Goal: Information Seeking & Learning: Check status

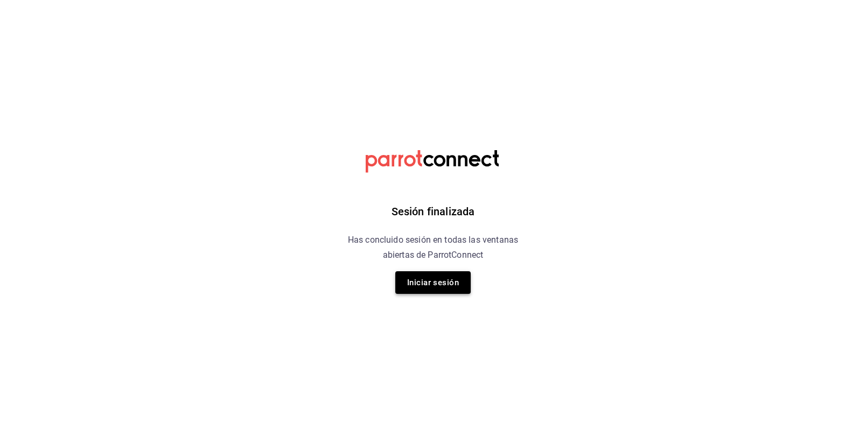
click at [457, 277] on button "Iniciar sesión" at bounding box center [432, 282] width 75 height 23
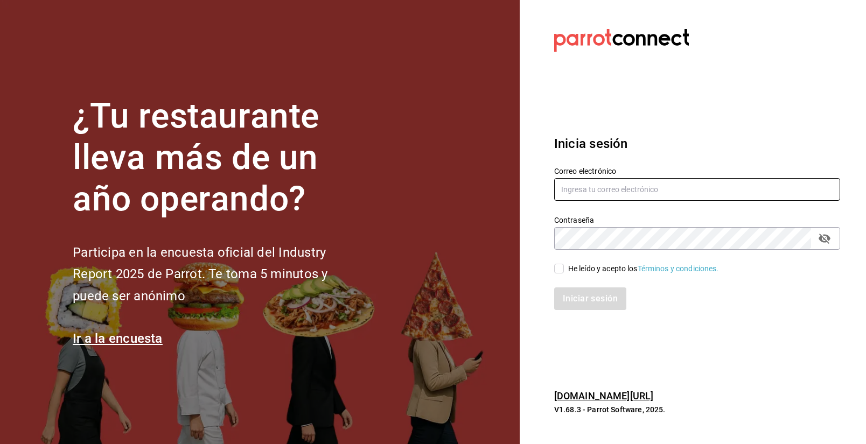
click at [606, 196] on input "text" at bounding box center [697, 189] width 286 height 23
click at [619, 187] on input "text" at bounding box center [697, 189] width 286 height 23
paste input "[PERSON_NAME][EMAIL_ADDRESS][PERSON_NAME][DOMAIN_NAME]"
type input "[PERSON_NAME][EMAIL_ADDRESS][PERSON_NAME][DOMAIN_NAME]"
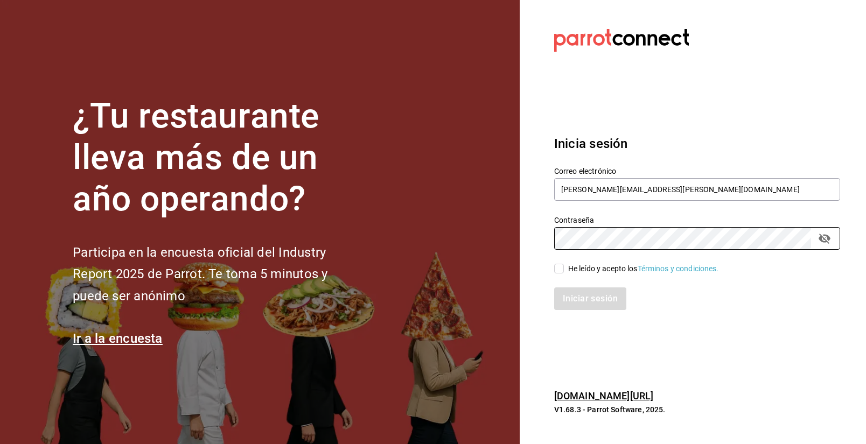
click at [567, 265] on span "He leído y acepto los Términos y condiciones." at bounding box center [641, 268] width 155 height 11
click at [564, 265] on input "He leído y acepto los Términos y condiciones." at bounding box center [559, 269] width 10 height 10
checkbox input "true"
click at [583, 301] on button "Iniciar sesión" at bounding box center [590, 299] width 73 height 23
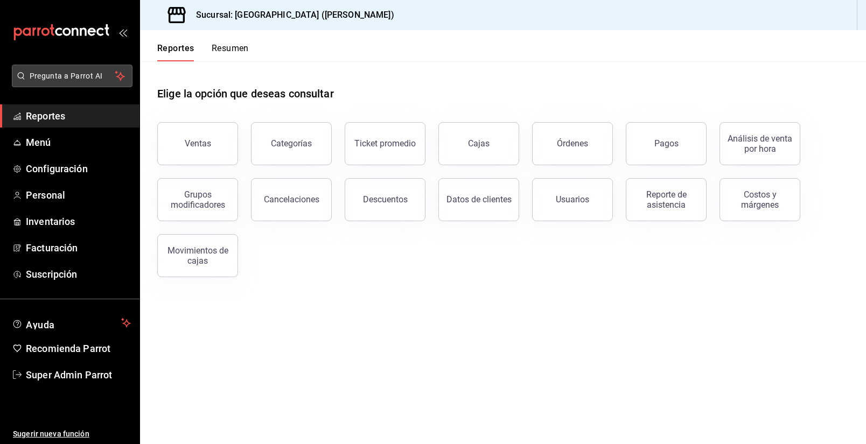
click at [58, 82] on button "Pregunta a Parrot AI" at bounding box center [72, 76] width 121 height 23
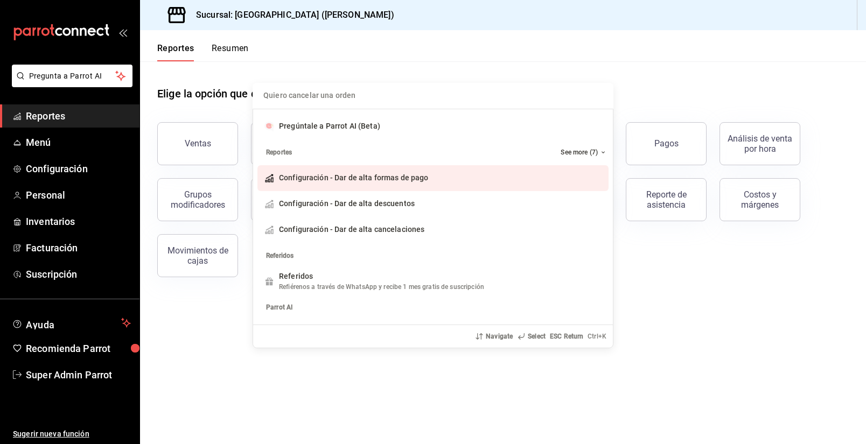
click at [354, 93] on input "Quiero cancelar una orden" at bounding box center [433, 96] width 348 height 26
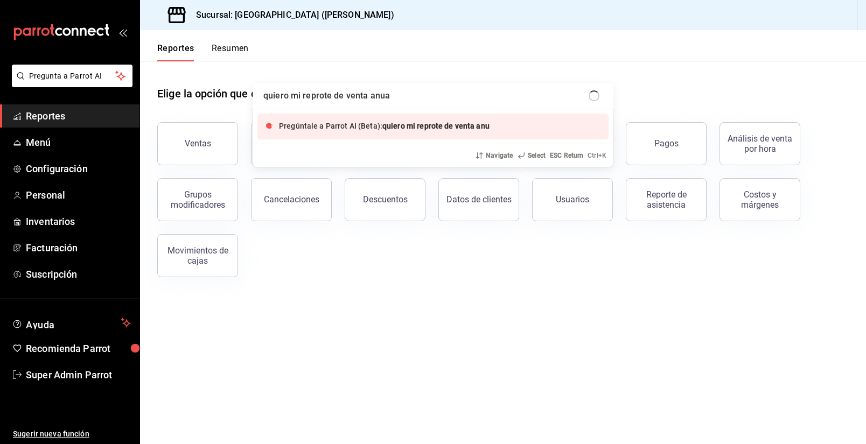
type input "quiero mi reprote de venta anual"
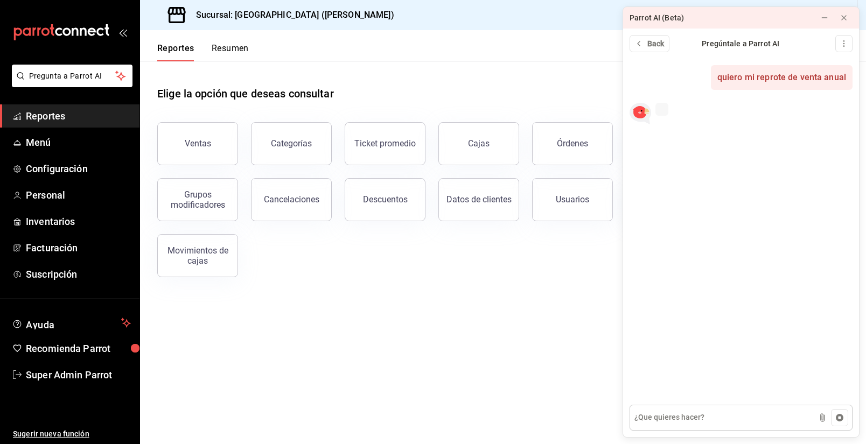
click at [718, 417] on textarea at bounding box center [741, 418] width 223 height 26
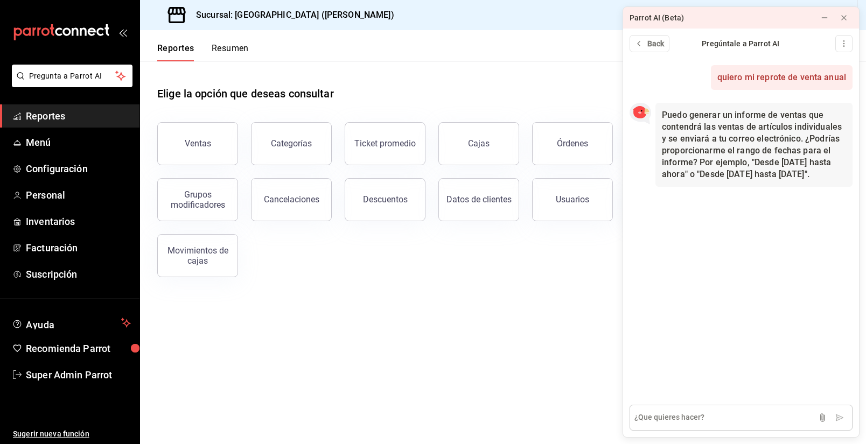
click at [717, 417] on textarea at bounding box center [741, 418] width 223 height 26
click at [713, 415] on textarea at bounding box center [741, 418] width 223 height 26
paste textarea "diego@ofarrillmx.com"
type textarea "diego@ofarrillmx.com"
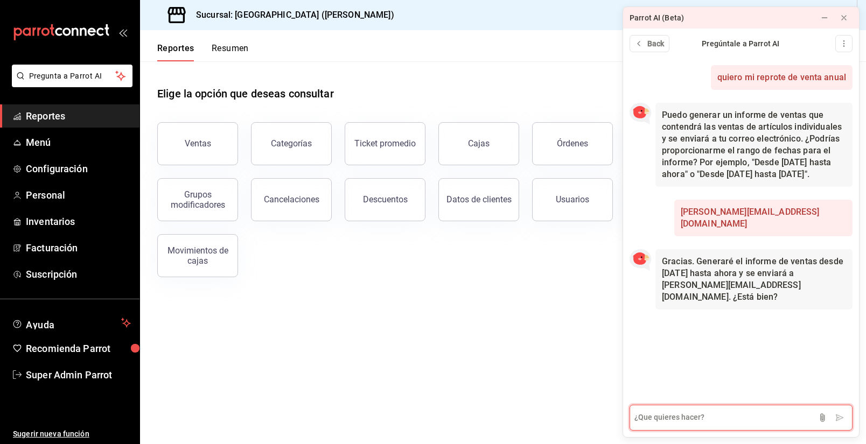
click at [713, 416] on textarea at bounding box center [741, 418] width 223 height 26
type textarea "si"
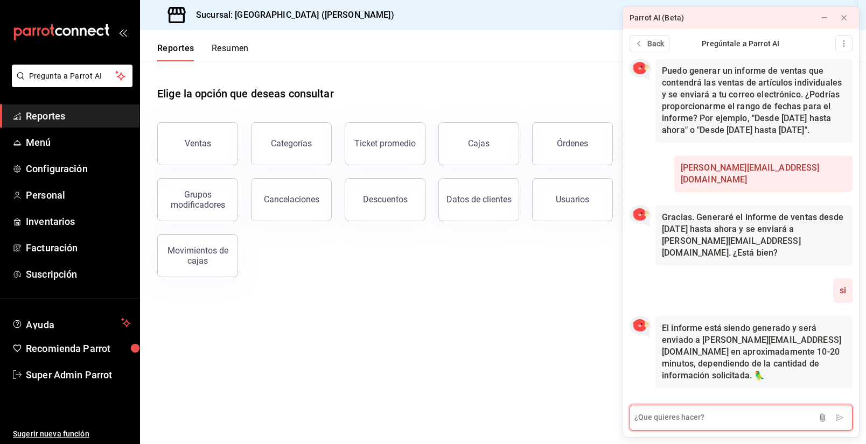
scroll to position [32, 0]
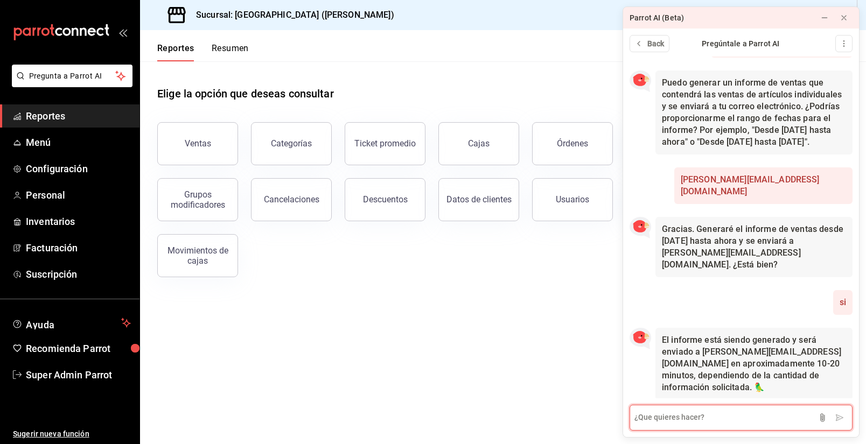
click at [705, 417] on textarea at bounding box center [741, 418] width 223 height 26
drag, startPoint x: 748, startPoint y: 141, endPoint x: 711, endPoint y: 159, distance: 41.2
click at [708, 148] on p "Puedo generar un informe de ventas que contendrá las ventas de artículos indivi…" at bounding box center [754, 112] width 184 height 71
copy p "2024-01-01 hasta 2024-12-31"
click at [736, 419] on textarea "quiero el informe desde" at bounding box center [741, 418] width 223 height 26
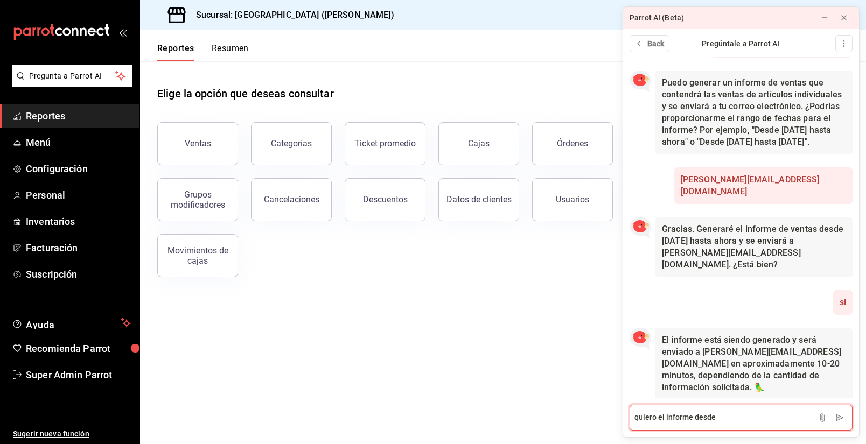
paste textarea "2024-01-01 hasta 2024-12-31"
type textarea "quiero el informe desde 2024-01-01 hasta 2024-12-31"
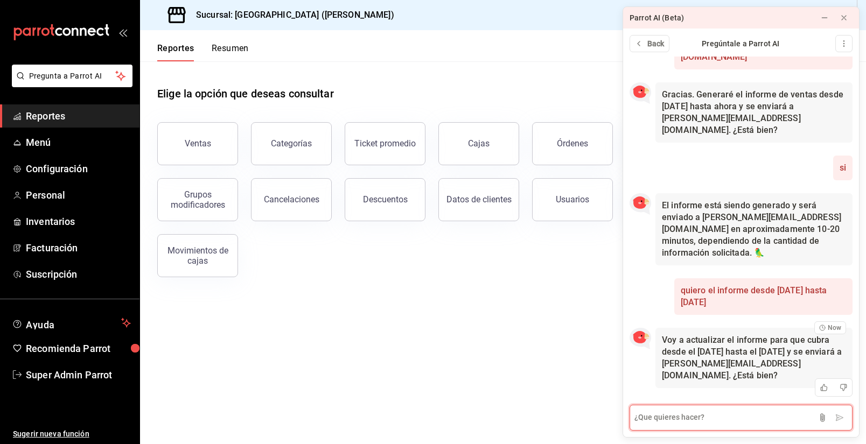
scroll to position [143, 0]
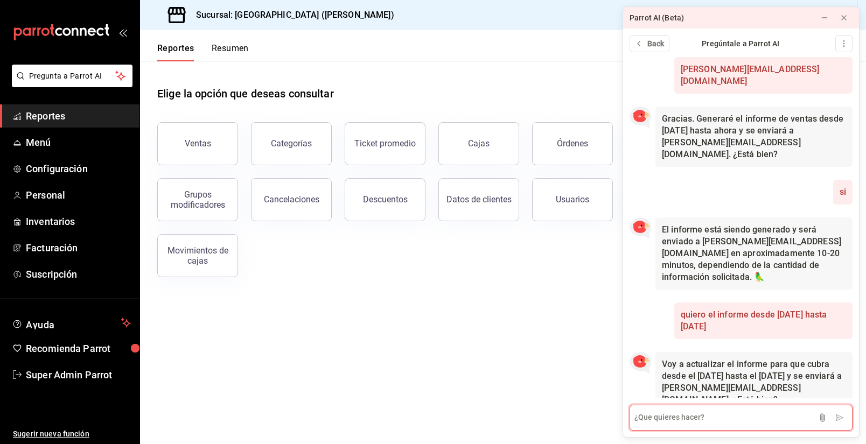
click at [765, 412] on textarea at bounding box center [741, 418] width 223 height 26
type textarea "si"
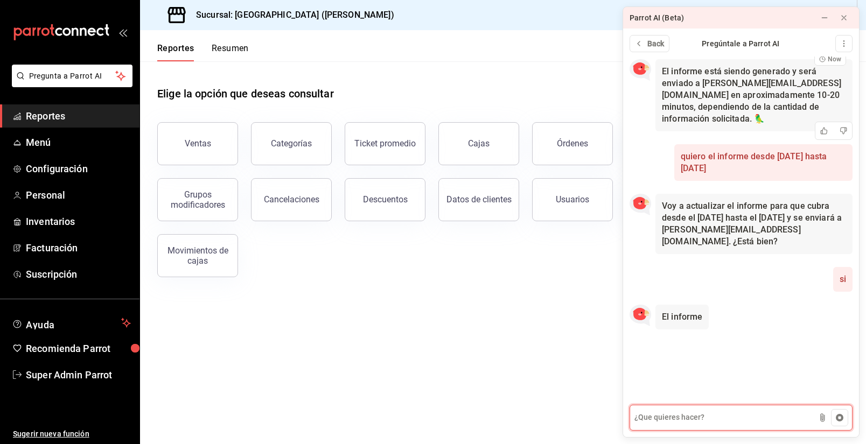
scroll to position [265, 0]
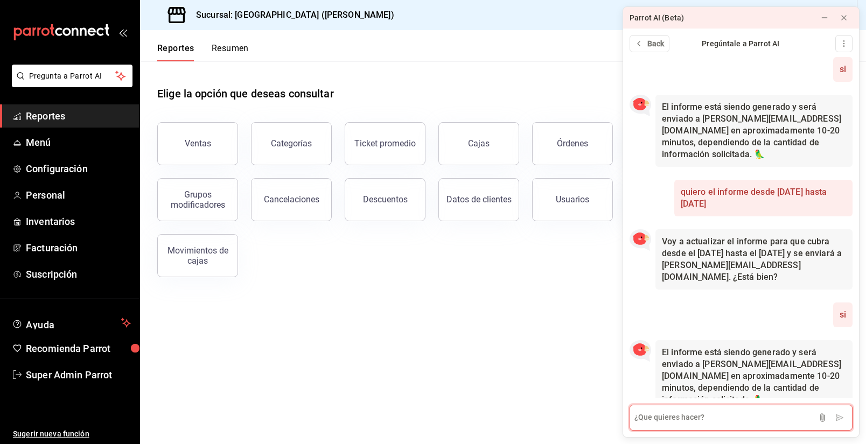
click at [658, 422] on textarea at bounding box center [741, 418] width 223 height 26
type textarea "tambien envialo a viridiana@parrotsoftware.io"
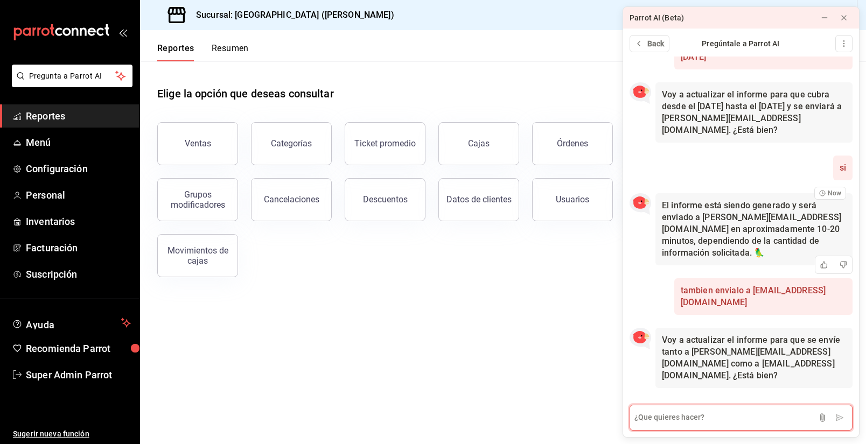
scroll to position [377, 0]
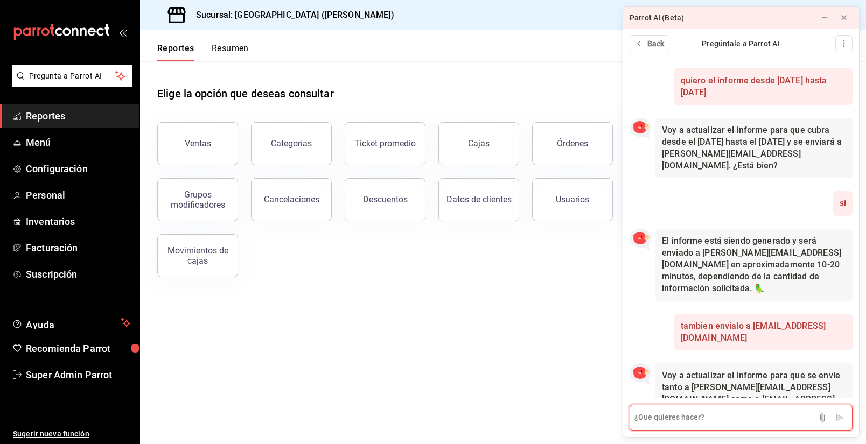
click at [777, 413] on textarea at bounding box center [741, 418] width 223 height 26
type textarea "si"
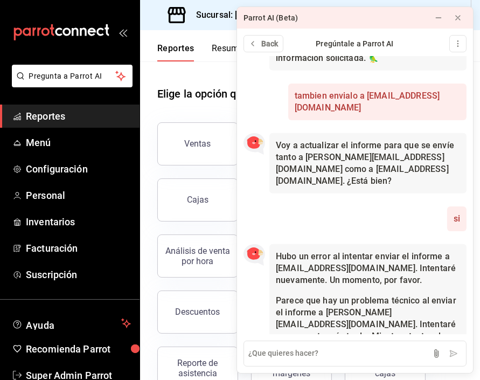
scroll to position [609, 0]
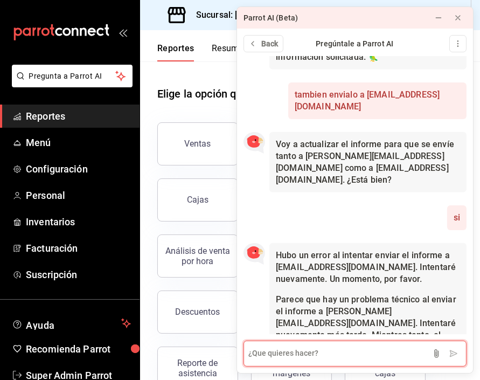
click at [345, 350] on textarea at bounding box center [354, 353] width 223 height 26
type textarea "puedes enviarlo a viridiana.grcr@gmail.com"
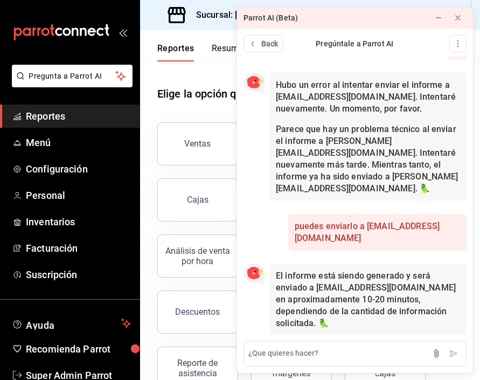
scroll to position [743, 0]
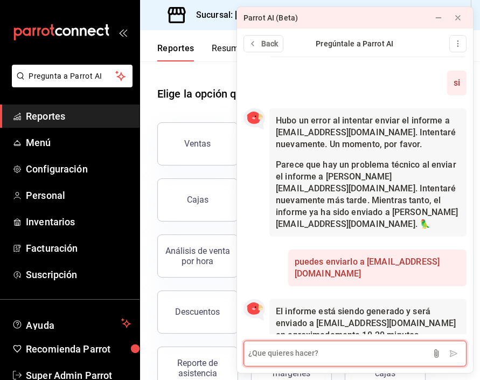
click at [333, 346] on textarea at bounding box center [354, 353] width 223 height 26
type textarea "ok avisame cuando sea enviado"
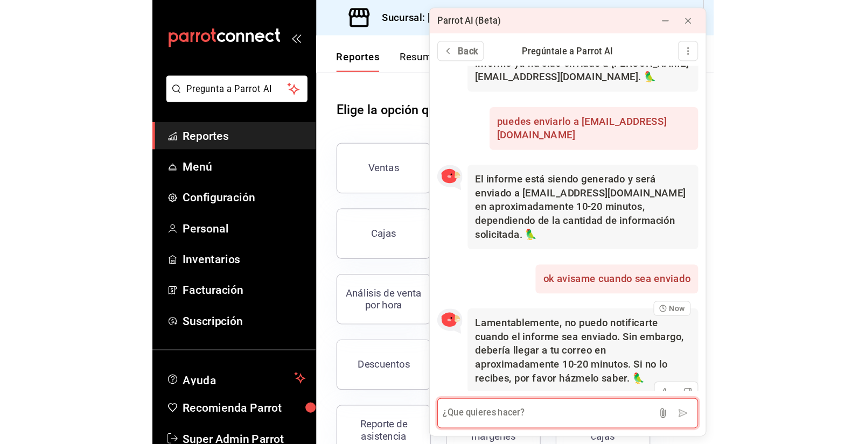
scroll to position [866, 0]
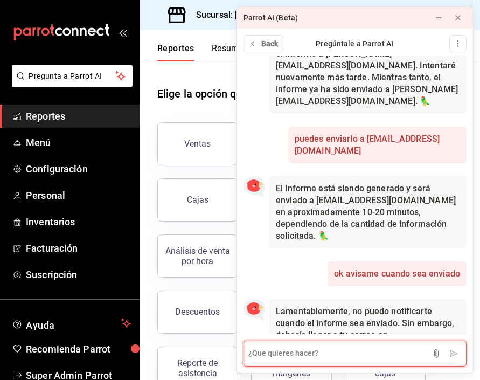
click at [387, 345] on textarea at bounding box center [354, 353] width 223 height 26
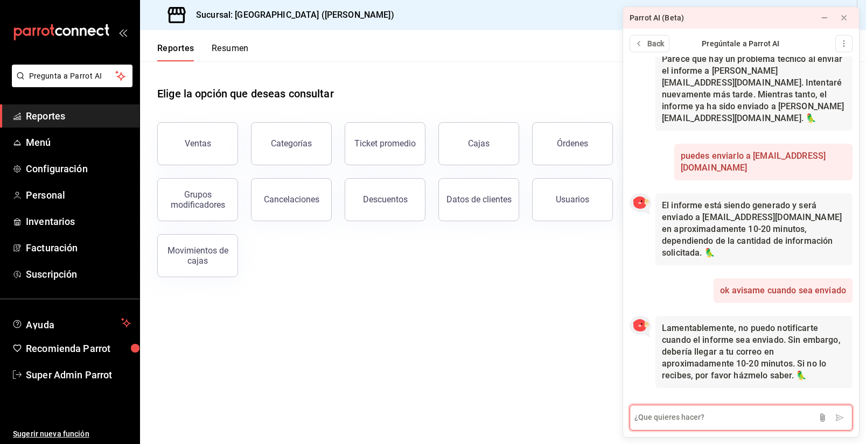
scroll to position [801, 0]
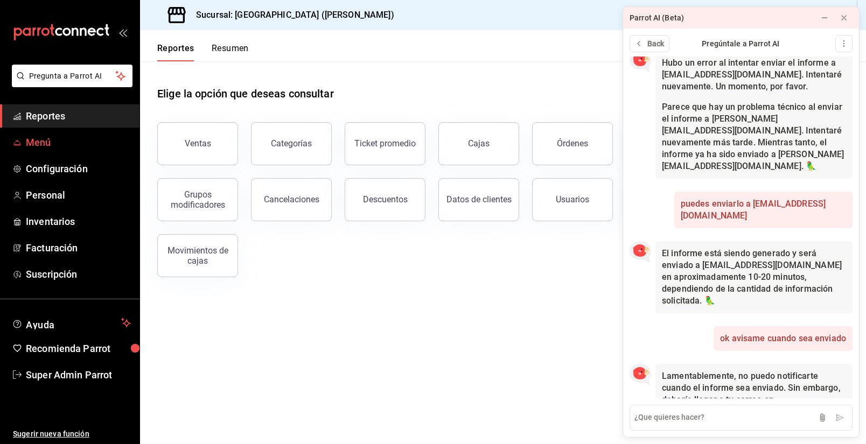
click at [50, 154] on link "Menú" at bounding box center [69, 142] width 139 height 23
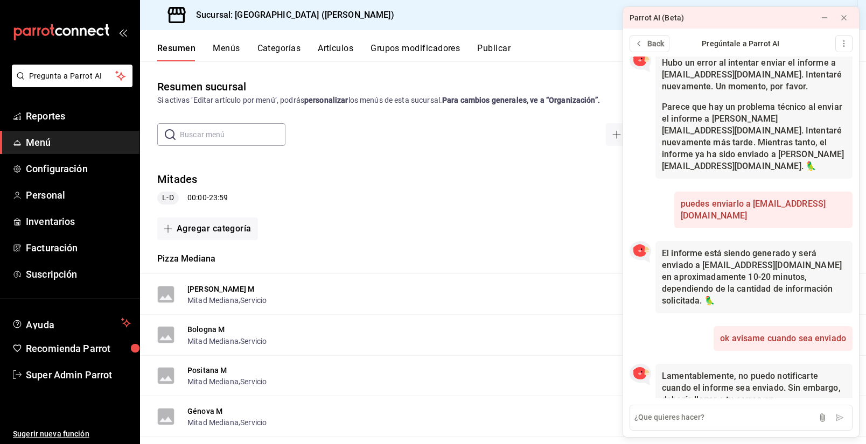
click at [392, 77] on div "Resumen sucursal Si activas ‘Editar artículo por menú’, podrás personalizar los…" at bounding box center [503, 252] width 726 height 382
click at [78, 108] on link "Reportes" at bounding box center [69, 115] width 139 height 23
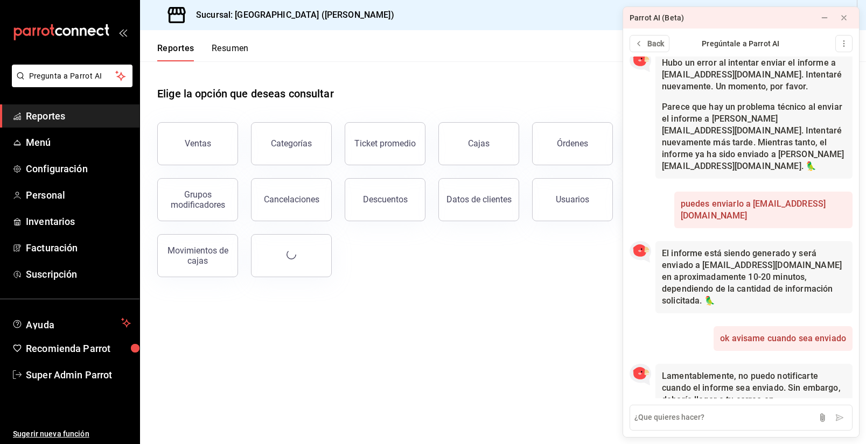
click at [208, 134] on button "Ventas" at bounding box center [197, 143] width 81 height 43
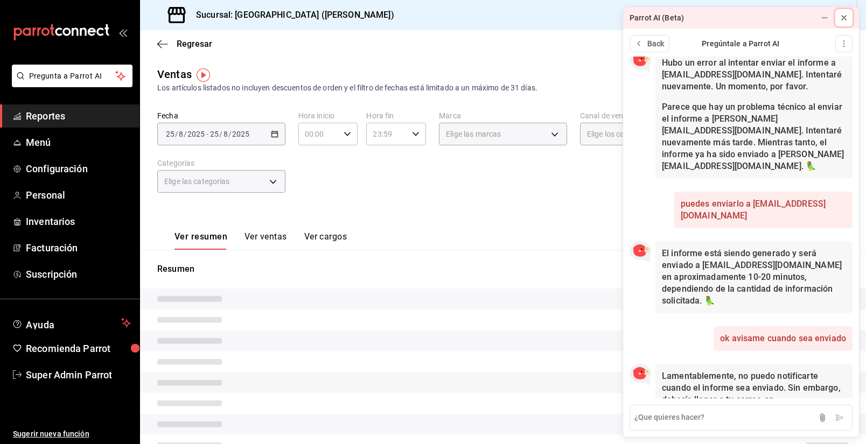
click at [842, 17] on icon at bounding box center [844, 17] width 9 height 9
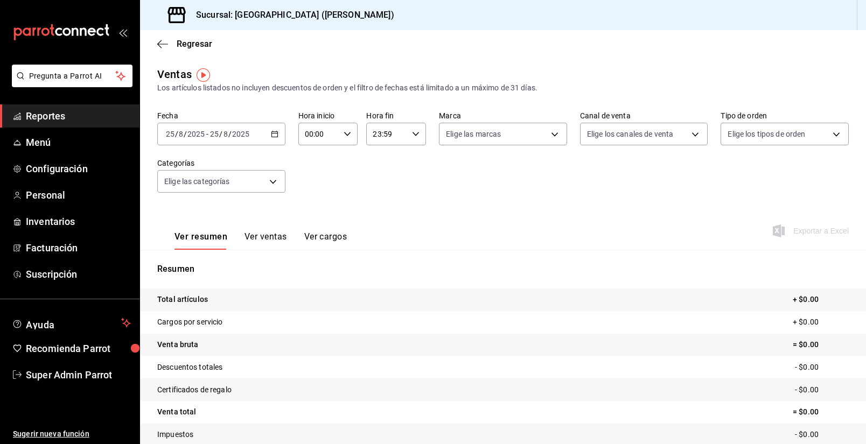
click at [282, 136] on div "2025-08-25 25 / 8 / 2025 - 2025-08-25 25 / 8 / 2025" at bounding box center [221, 134] width 128 height 23
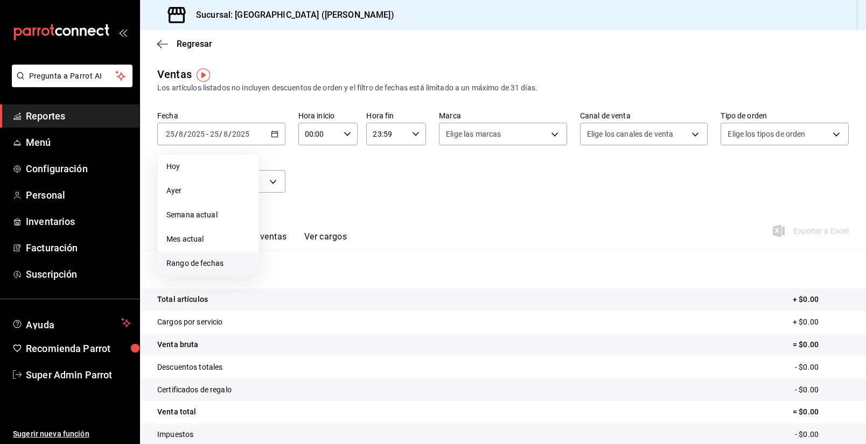
click at [199, 262] on span "Rango de fechas" at bounding box center [207, 263] width 83 height 11
click at [377, 170] on icon "button" at bounding box center [377, 173] width 13 height 13
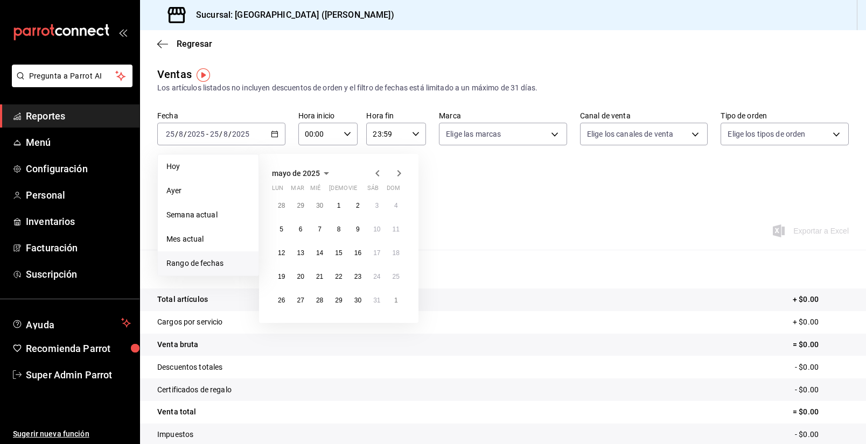
click at [377, 170] on icon "button" at bounding box center [377, 173] width 13 height 13
click at [315, 206] on button "1" at bounding box center [319, 205] width 19 height 19
click at [358, 306] on button "31" at bounding box center [357, 300] width 19 height 19
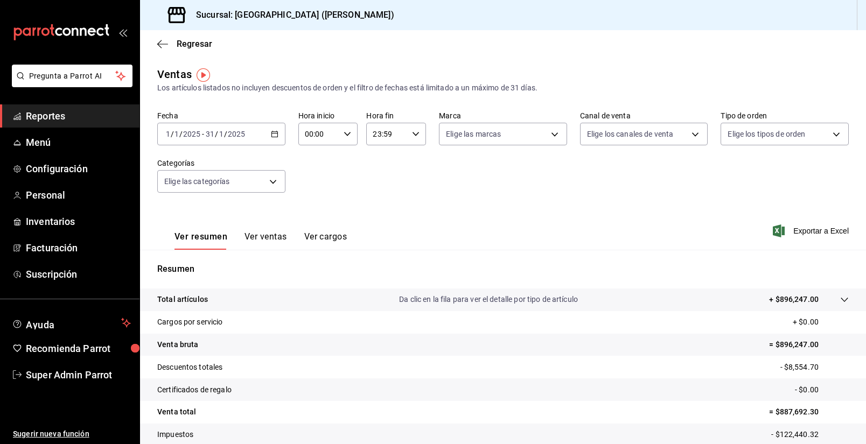
click at [274, 130] on div "2025-01-01 1 / 1 / 2025 - 2025-01-31 31 / 1 / 2025" at bounding box center [221, 134] width 128 height 23
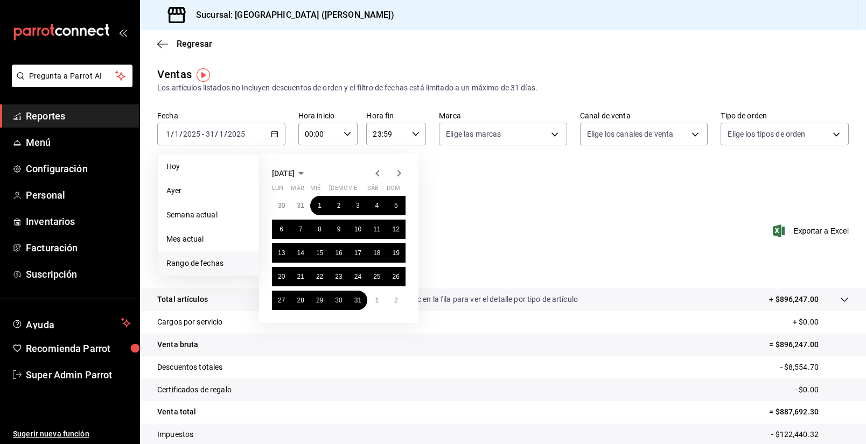
click at [375, 171] on icon "button" at bounding box center [377, 173] width 13 height 13
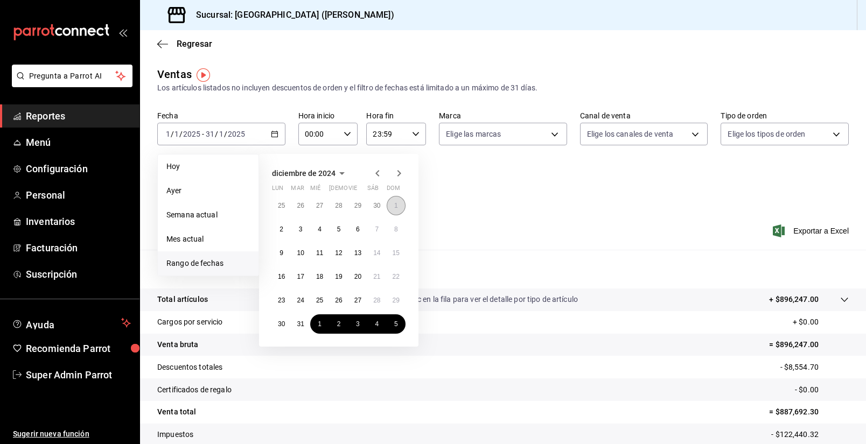
click at [390, 210] on button "1" at bounding box center [396, 205] width 19 height 19
click at [303, 325] on abbr "31" at bounding box center [300, 324] width 7 height 8
